Goal: Task Accomplishment & Management: Use online tool/utility

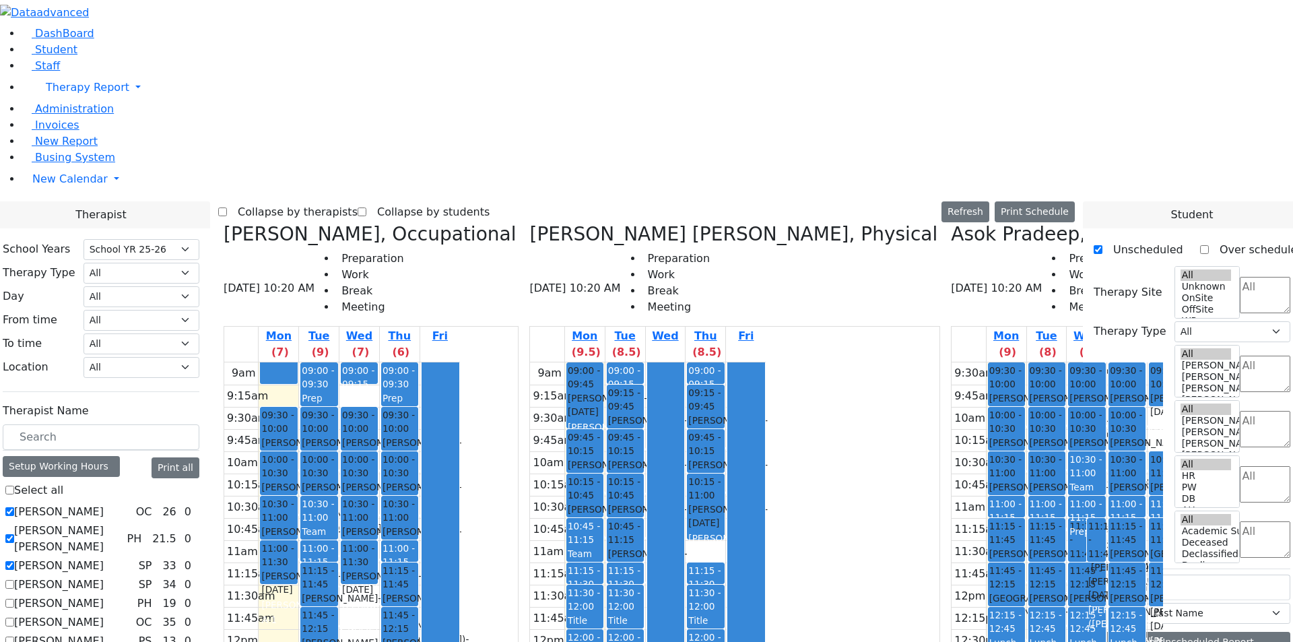
select select "212"
click at [104, 557] on label "[PERSON_NAME]" at bounding box center [59, 565] width 90 height 16
click at [121, 522] on label "[PERSON_NAME] [PERSON_NAME]" at bounding box center [67, 538] width 107 height 32
click at [14, 534] on input "[PERSON_NAME] [PERSON_NAME]" at bounding box center [9, 538] width 9 height 9
checkbox input "false"
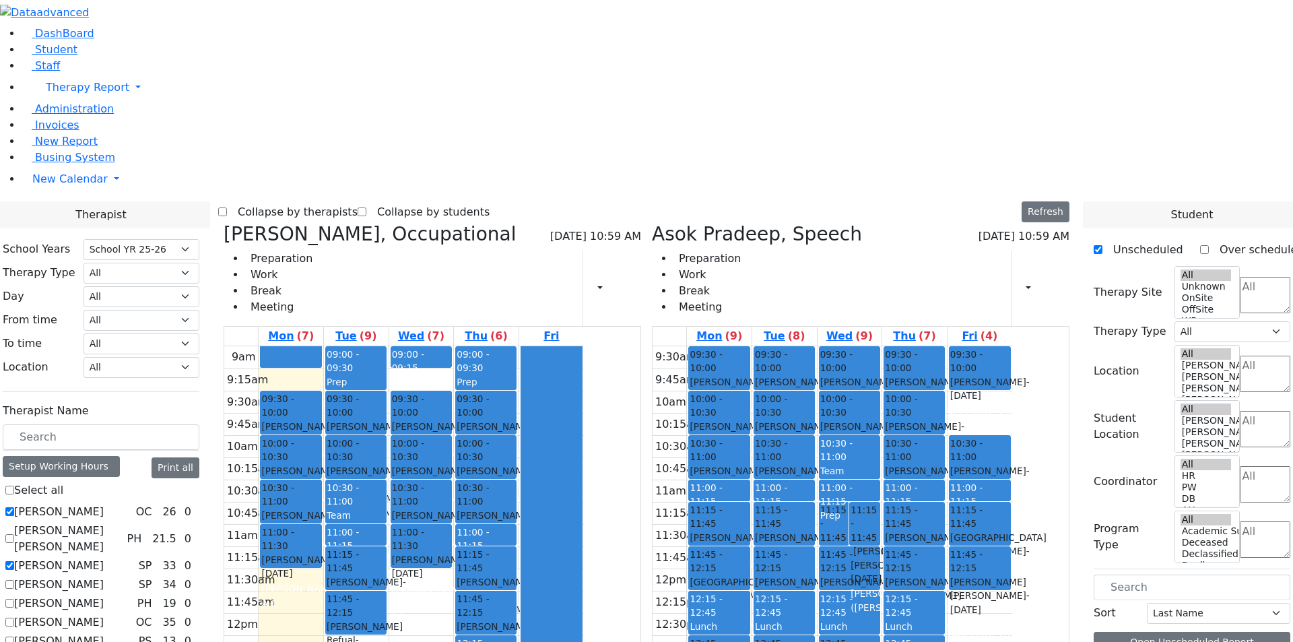
click at [104, 557] on label "[PERSON_NAME]" at bounding box center [59, 565] width 90 height 16
click at [14, 561] on input "[PERSON_NAME]" at bounding box center [9, 565] width 9 height 9
checkbox input "false"
select select "1"
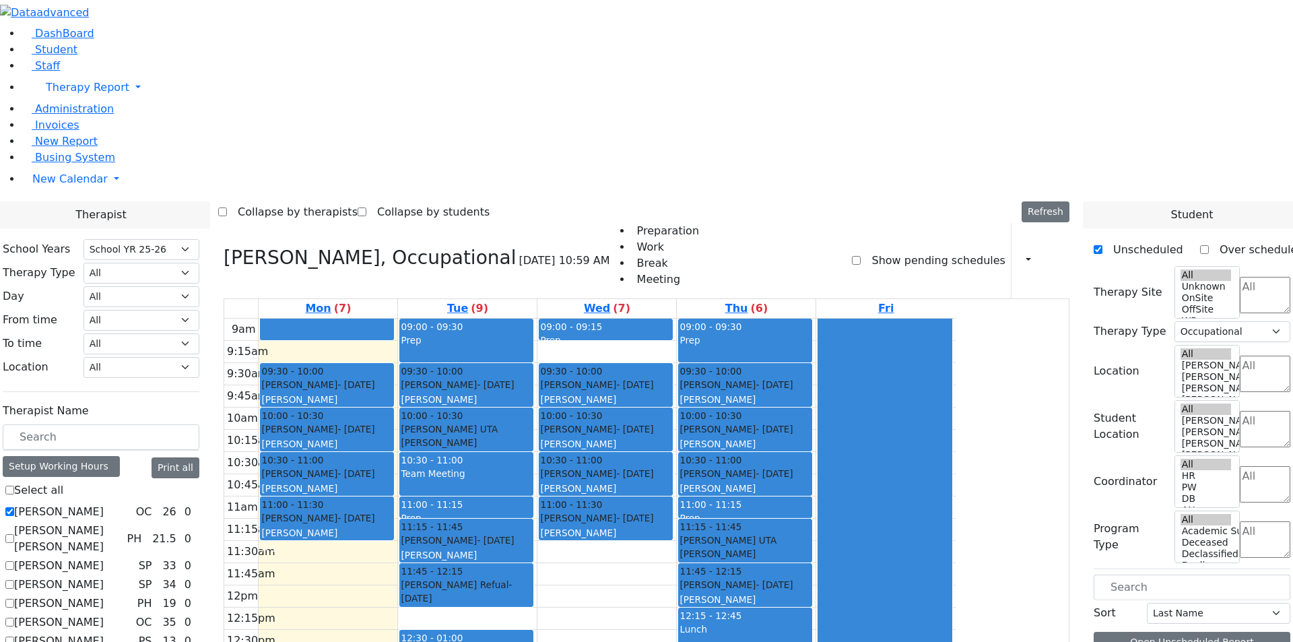
scroll to position [1233, 0]
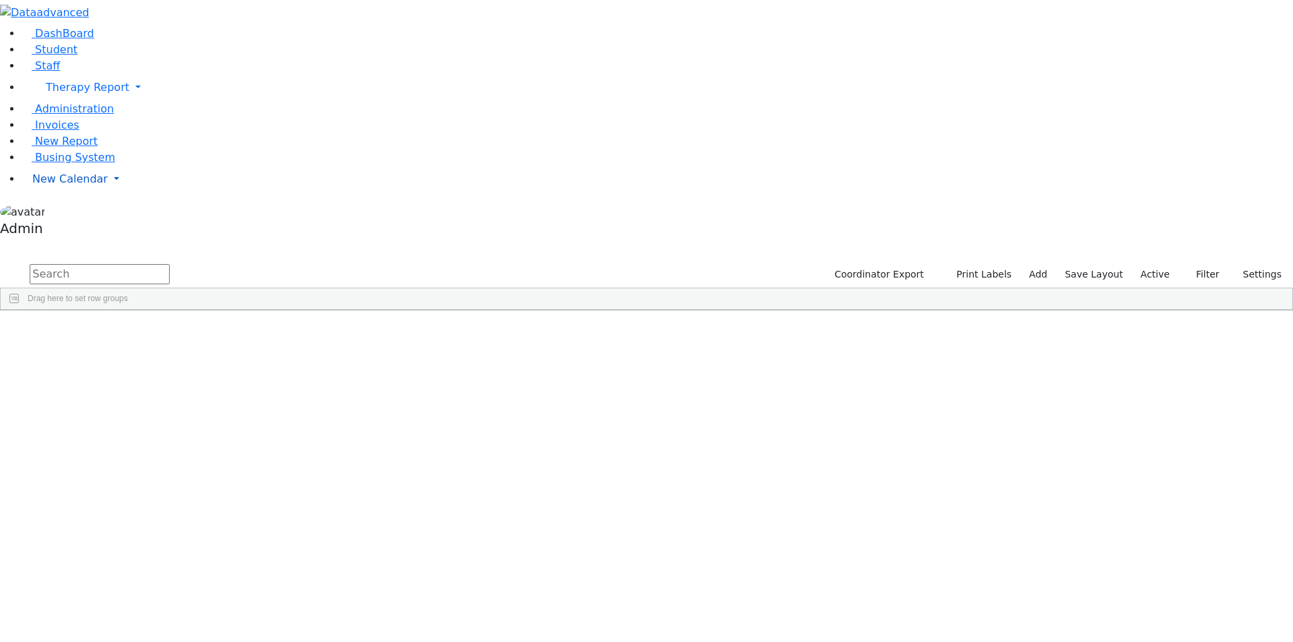
click at [130, 193] on link "New Calendar" at bounding box center [657, 179] width 1271 height 27
click at [71, 212] on span "Calendar" at bounding box center [53, 205] width 48 height 13
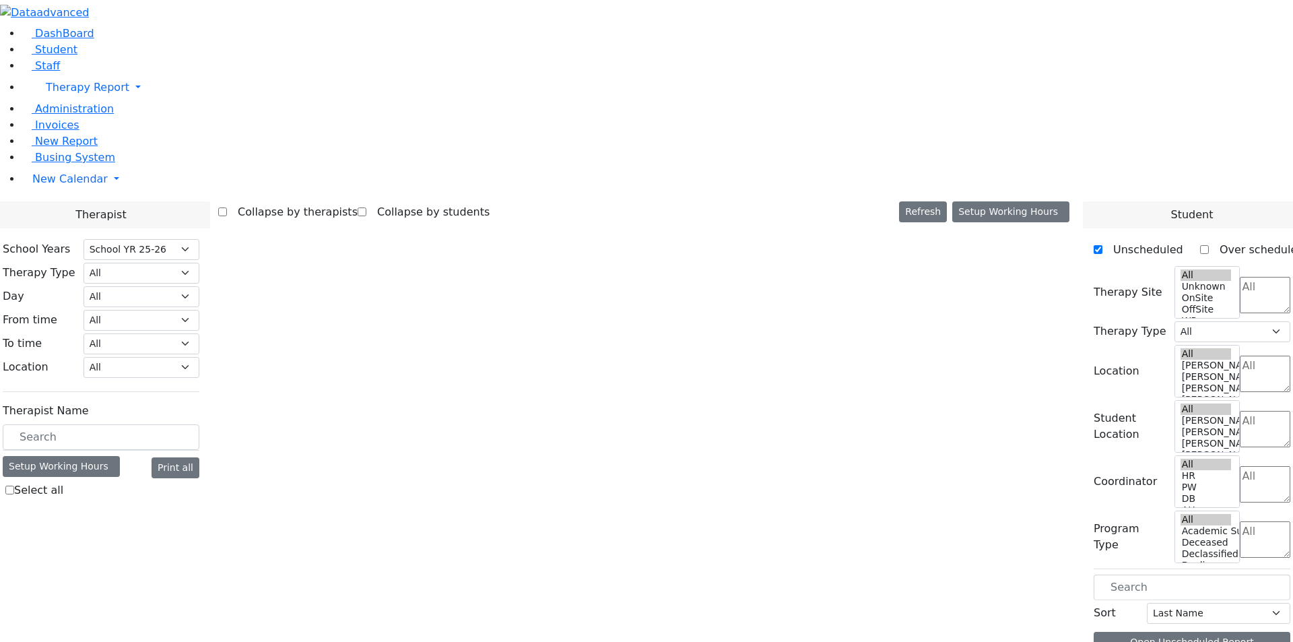
select select "212"
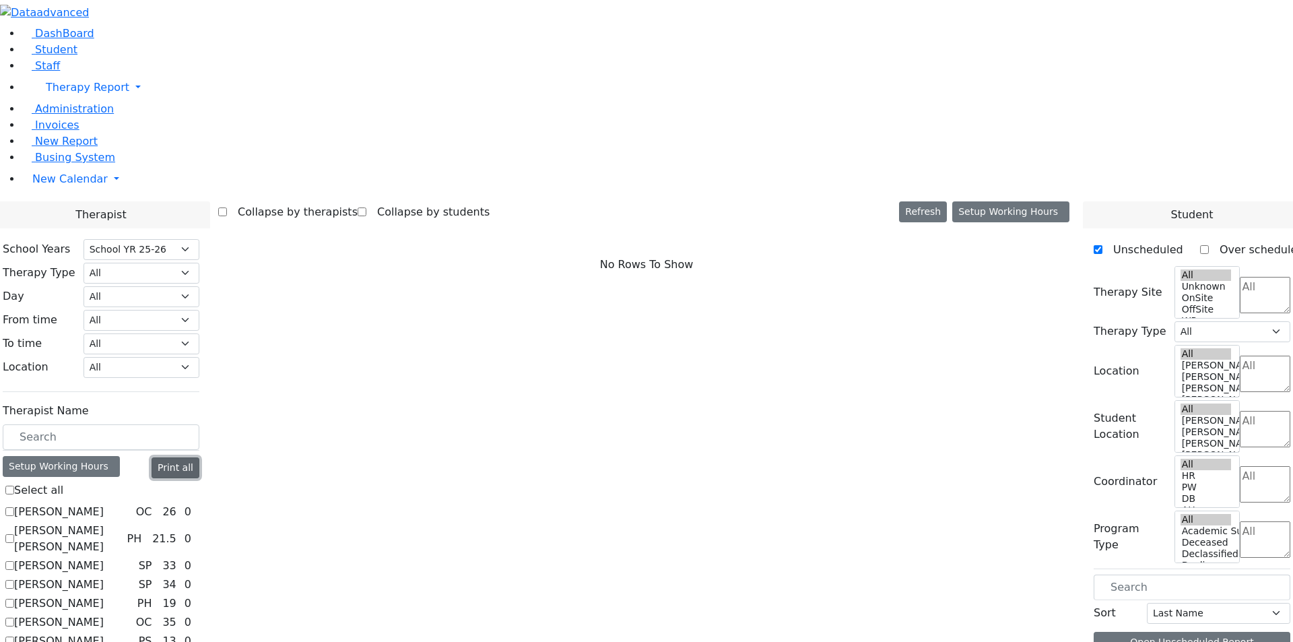
click at [199, 457] on button "Print all" at bounding box center [175, 467] width 48 height 21
